Goal: Transaction & Acquisition: Purchase product/service

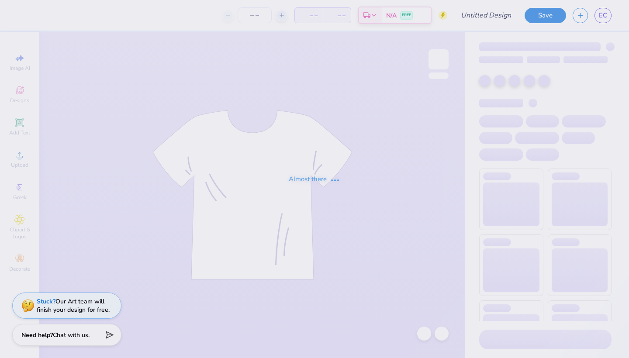
type input "panhel 1"
type input "69"
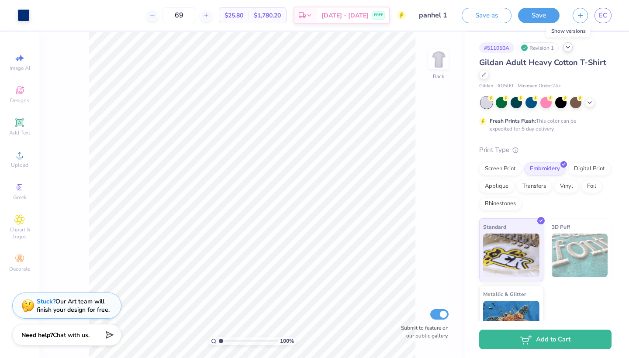
click at [567, 49] on icon at bounding box center [568, 47] width 7 height 7
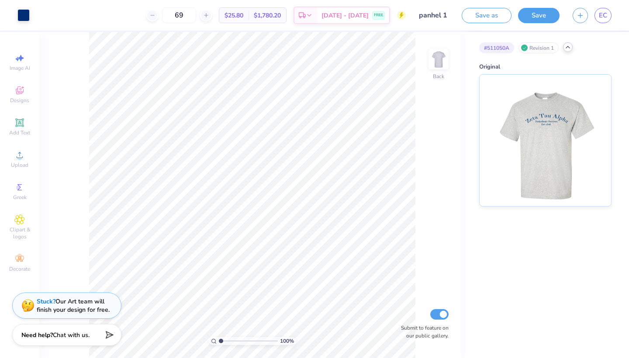
click at [570, 46] on icon at bounding box center [568, 47] width 7 height 7
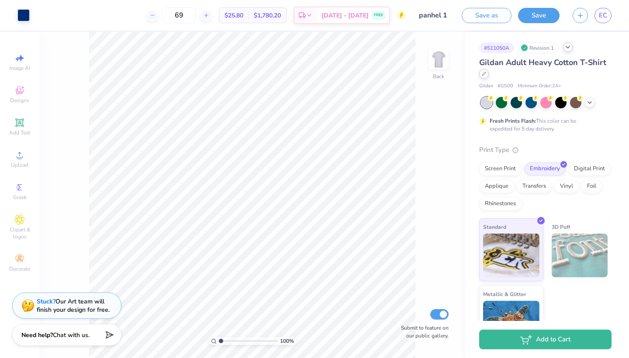
click at [484, 78] on div at bounding box center [484, 74] width 10 height 10
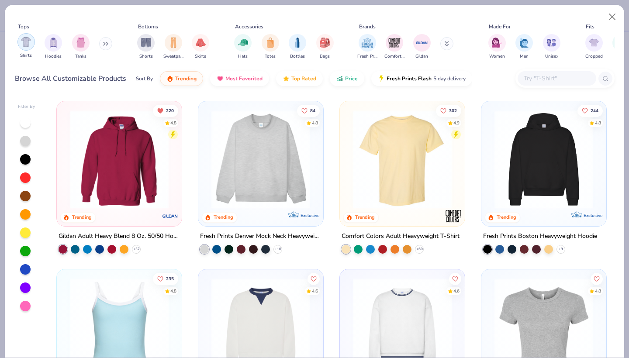
click at [29, 49] on div "filter for Shirts" at bounding box center [25, 41] width 17 height 17
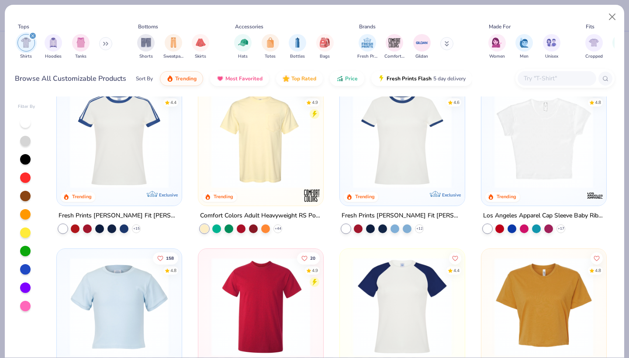
scroll to position [266, 0]
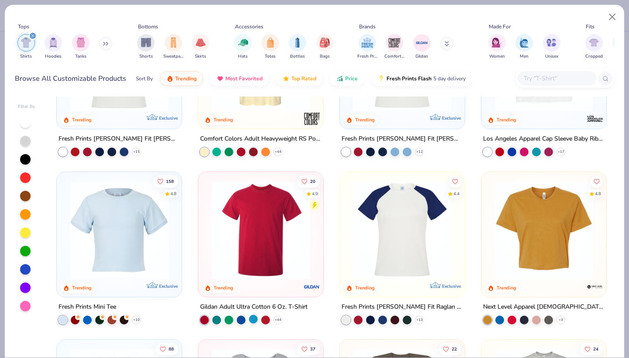
click at [256, 317] on div at bounding box center [253, 319] width 9 height 9
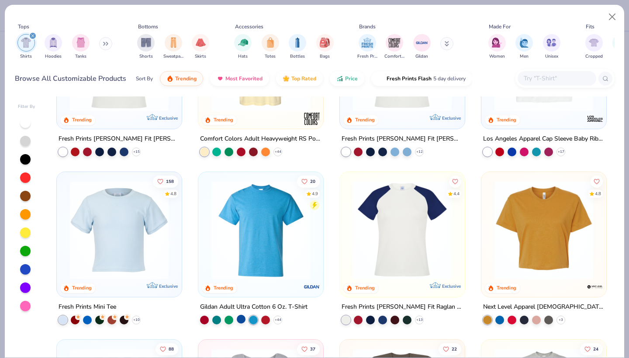
click at [241, 315] on div at bounding box center [241, 319] width 9 height 9
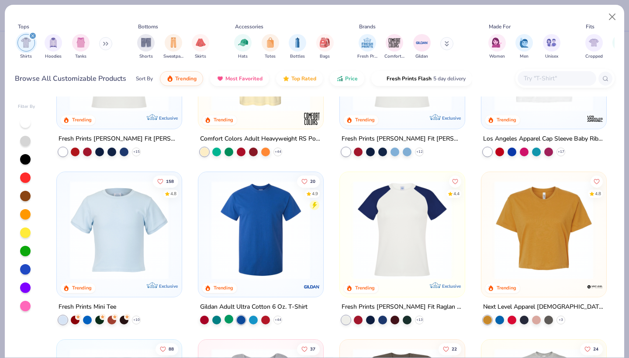
click at [227, 317] on div at bounding box center [229, 319] width 9 height 9
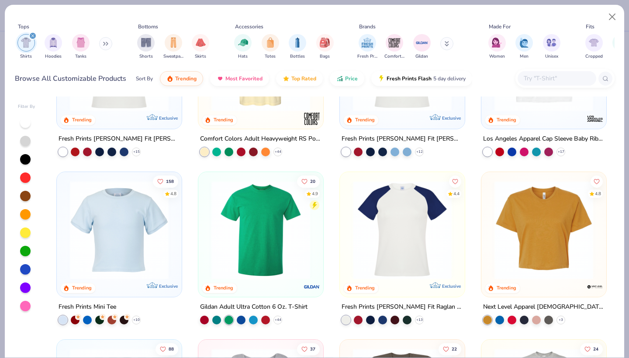
click at [246, 270] on img at bounding box center [260, 229] width 107 height 99
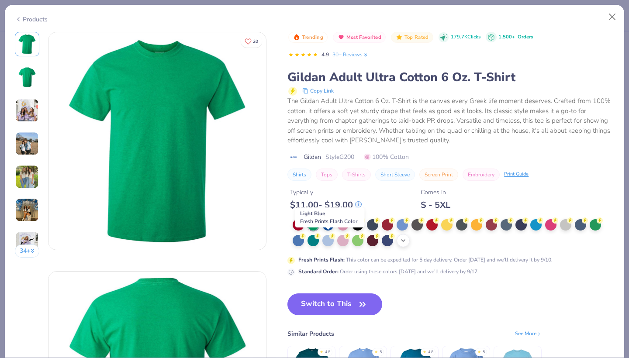
click at [403, 242] on icon at bounding box center [403, 240] width 7 height 7
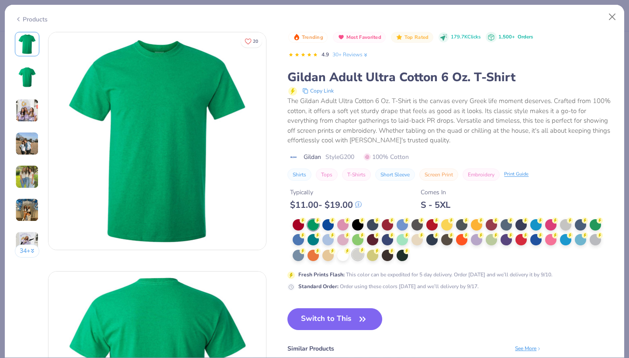
click at [358, 253] on div at bounding box center [357, 254] width 11 height 11
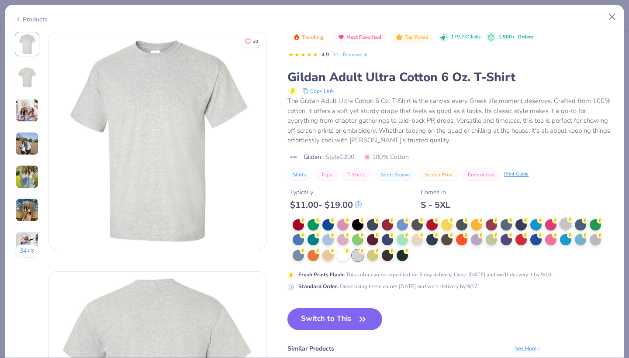
click at [565, 224] on div at bounding box center [565, 223] width 11 height 11
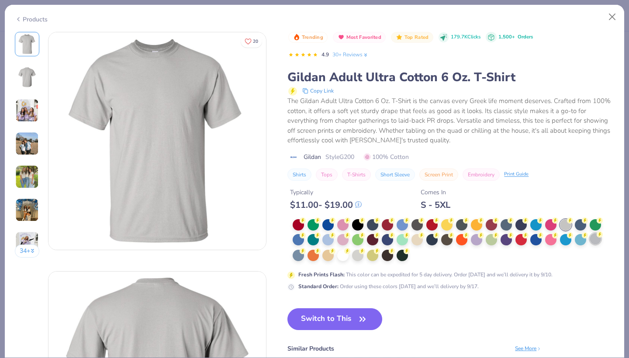
click at [598, 237] on div at bounding box center [595, 238] width 11 height 11
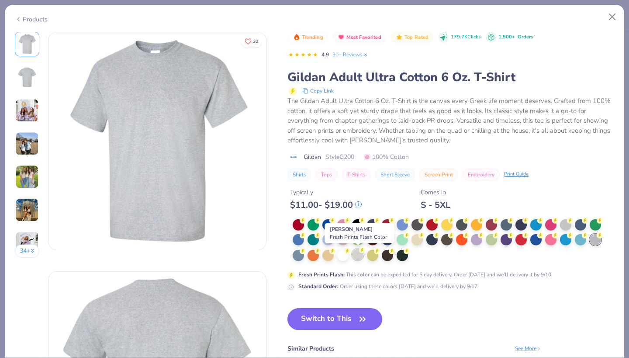
click at [358, 256] on div at bounding box center [357, 254] width 11 height 11
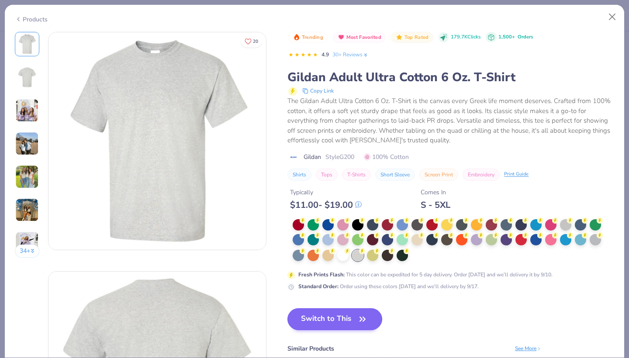
click at [335, 317] on button "Switch to This" at bounding box center [335, 319] width 95 height 22
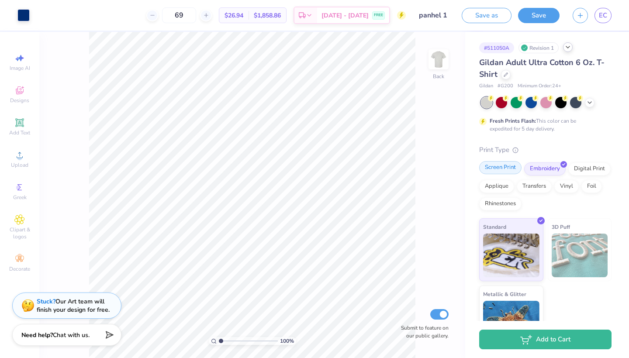
click at [495, 171] on div "Screen Print" at bounding box center [500, 167] width 42 height 13
